Goal: Navigation & Orientation: Find specific page/section

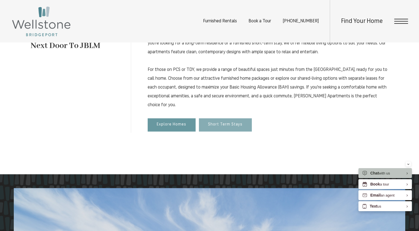
scroll to position [367, 0]
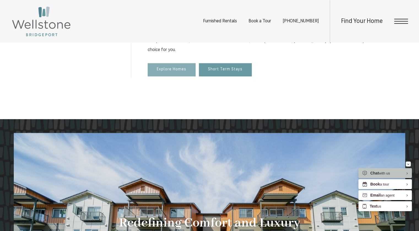
click at [159, 74] on link "Explore Homes" at bounding box center [172, 69] width 48 height 13
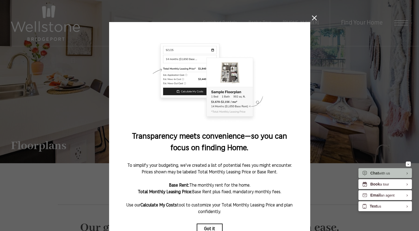
click at [314, 17] on icon at bounding box center [314, 17] width 5 height 5
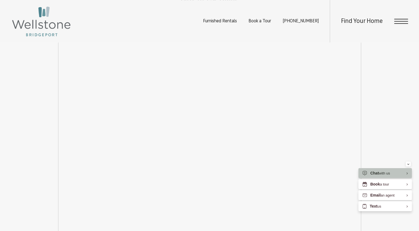
scroll to position [686, 0]
drag, startPoint x: 31, startPoint y: 30, endPoint x: 131, endPoint y: 35, distance: 99.9
click at [131, 35] on div "Furnished Rentals Book a Tour (253) 642-8681 Find Your Home" at bounding box center [209, 21] width 419 height 42
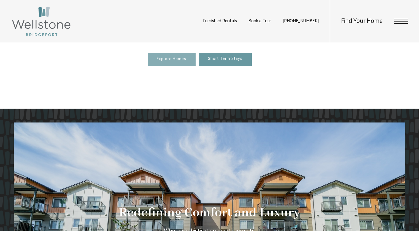
click at [170, 62] on span "Explore Homes" at bounding box center [171, 59] width 29 height 5
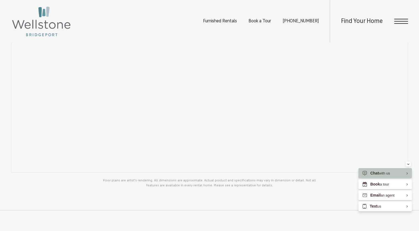
scroll to position [355, 0]
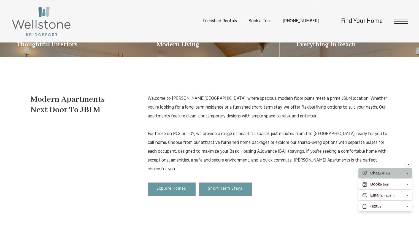
scroll to position [303, 0]
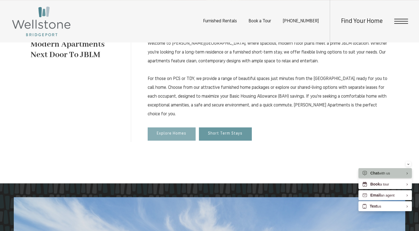
click at [176, 130] on link "Explore Homes" at bounding box center [172, 133] width 48 height 13
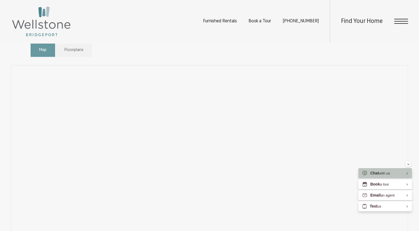
scroll to position [359, 0]
